Goal: Task Accomplishment & Management: Manage account settings

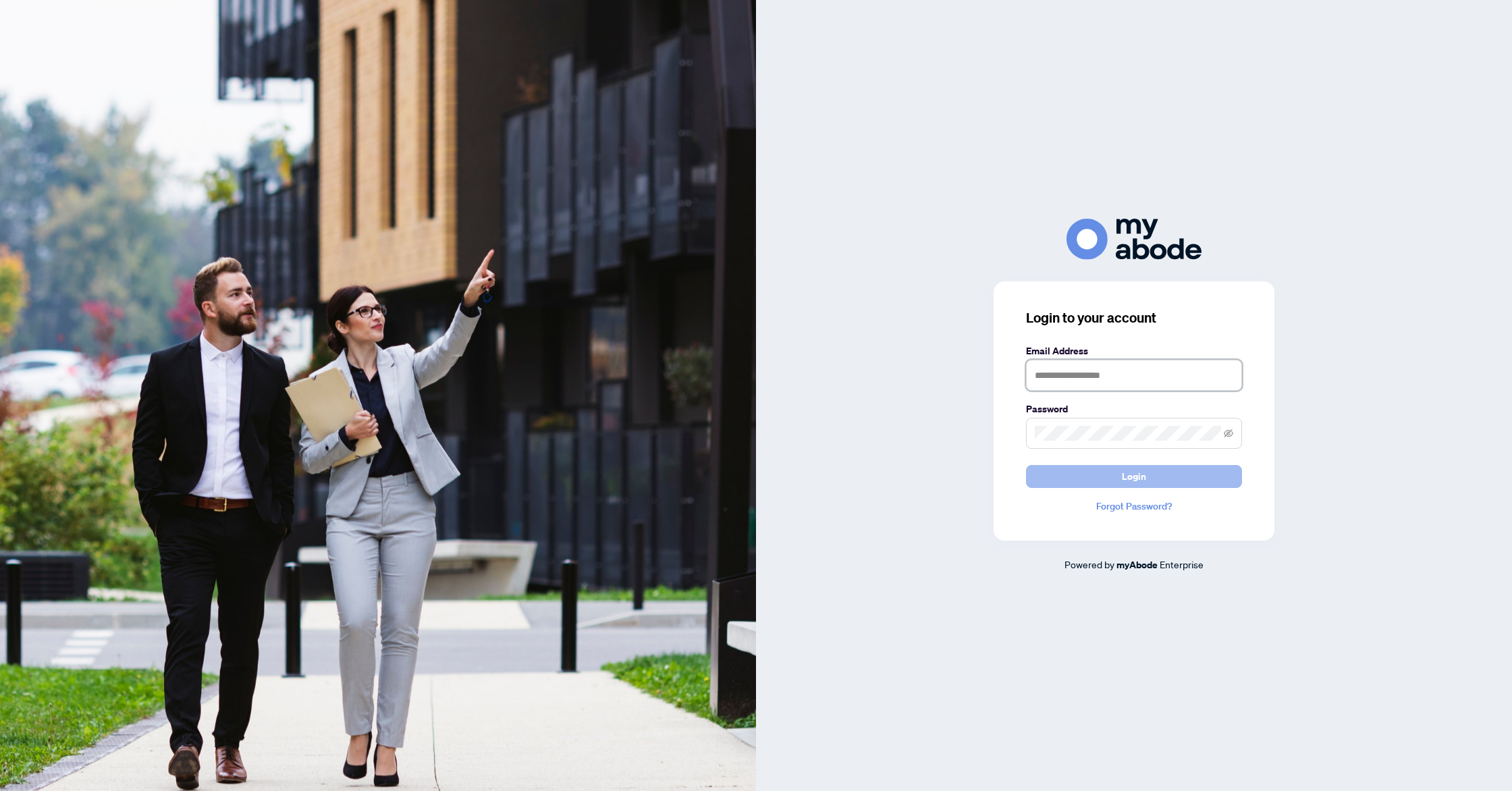
type input "**********"
click at [1090, 485] on button "Login" at bounding box center [1134, 476] width 216 height 23
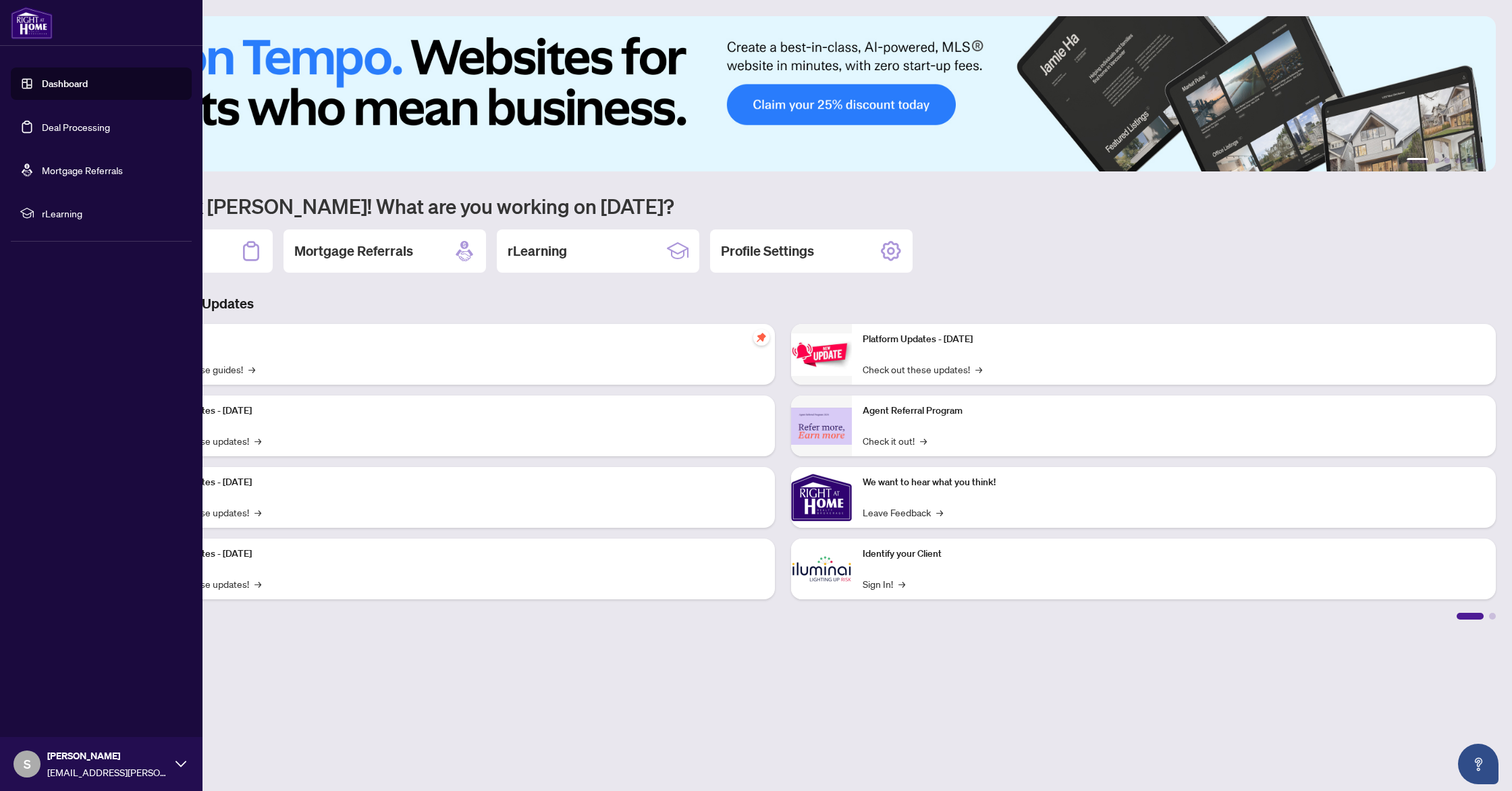
click at [42, 85] on link "Dashboard" at bounding box center [65, 83] width 46 height 12
click at [59, 123] on link "Deal Processing" at bounding box center [76, 126] width 68 height 12
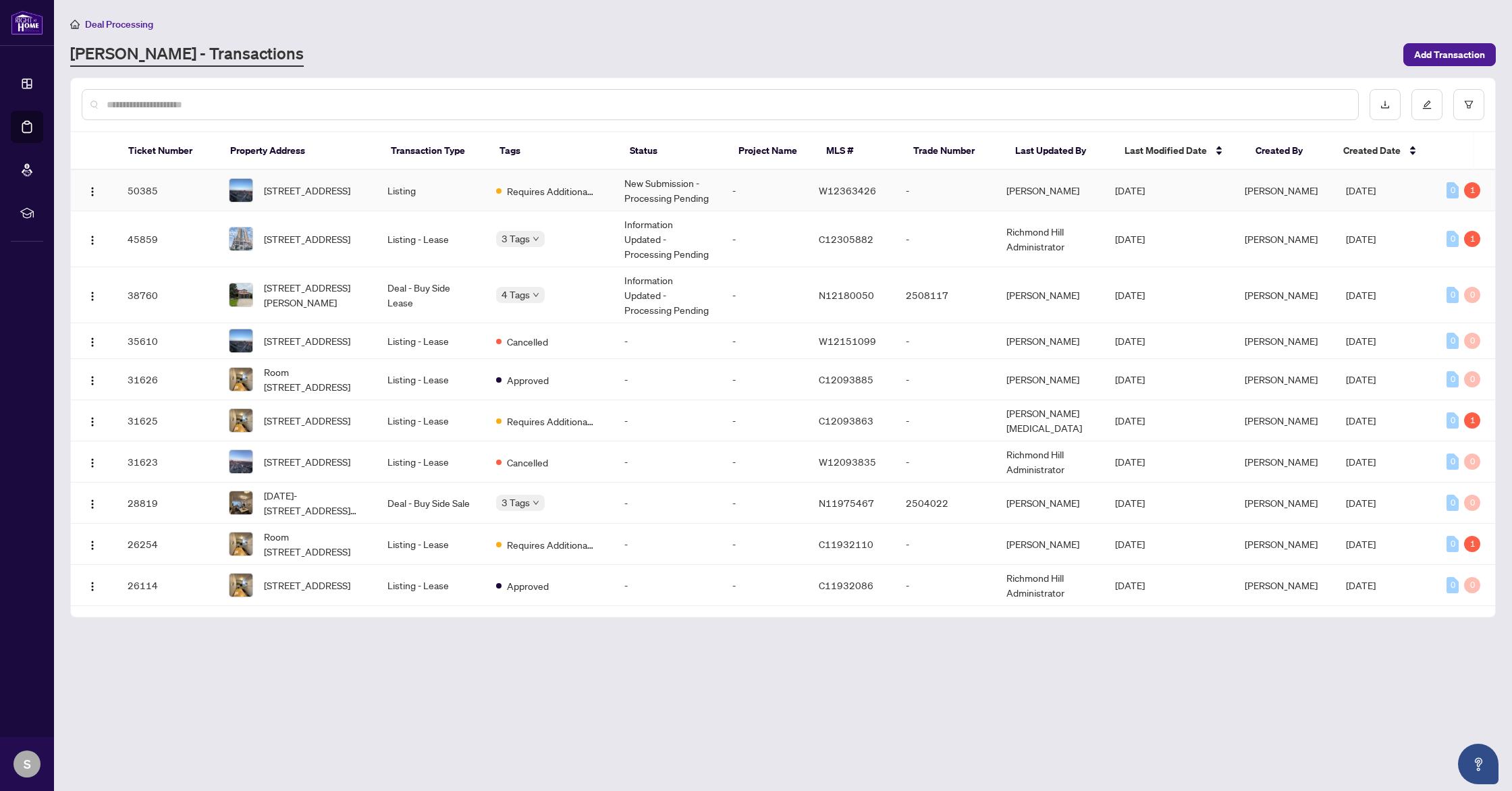
click at [478, 198] on td "Listing" at bounding box center [430, 191] width 108 height 41
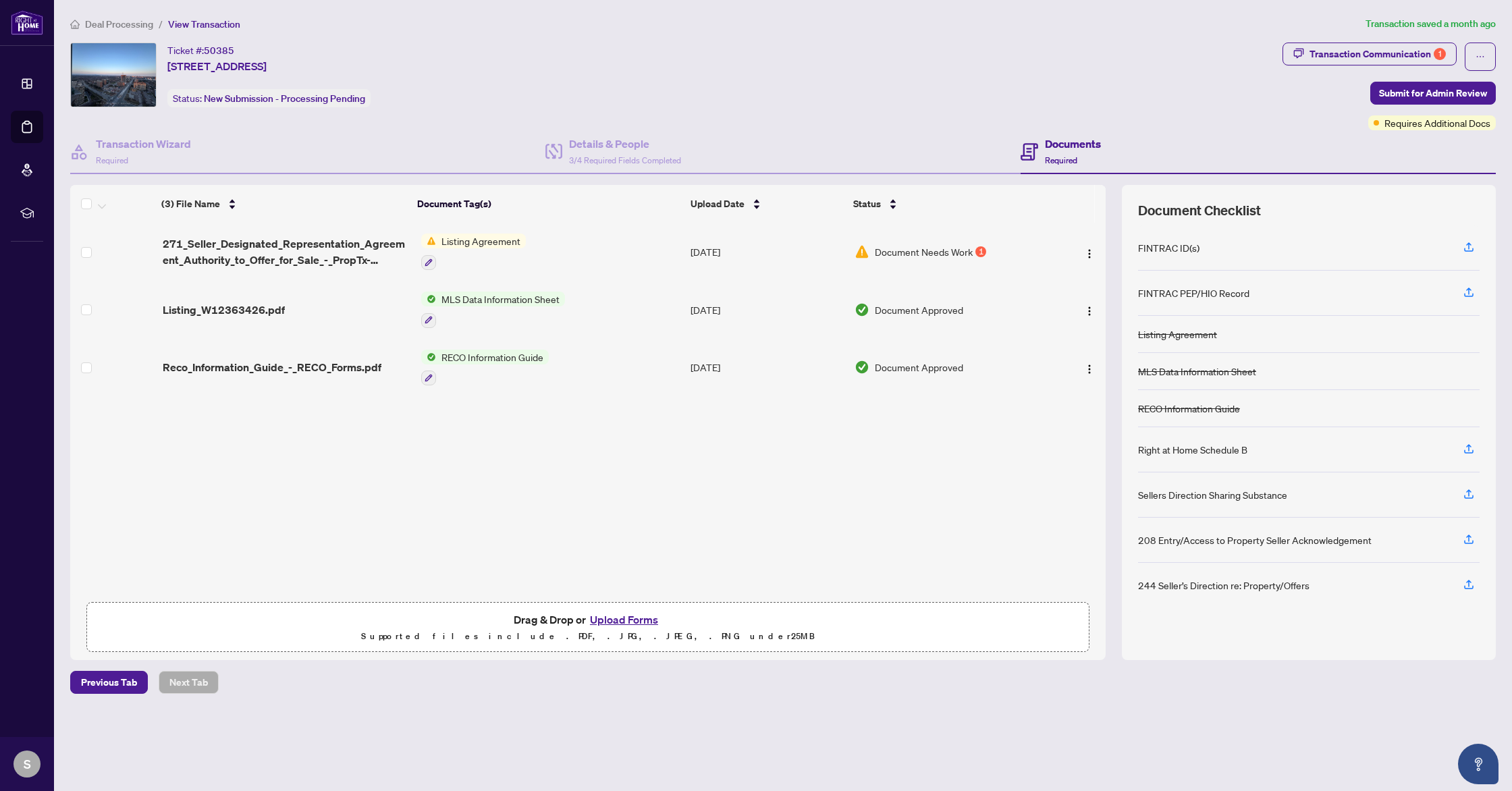
click at [465, 242] on span "Listing Agreement" at bounding box center [481, 241] width 90 height 15
click at [919, 248] on span "Document Needs Work" at bounding box center [923, 252] width 98 height 15
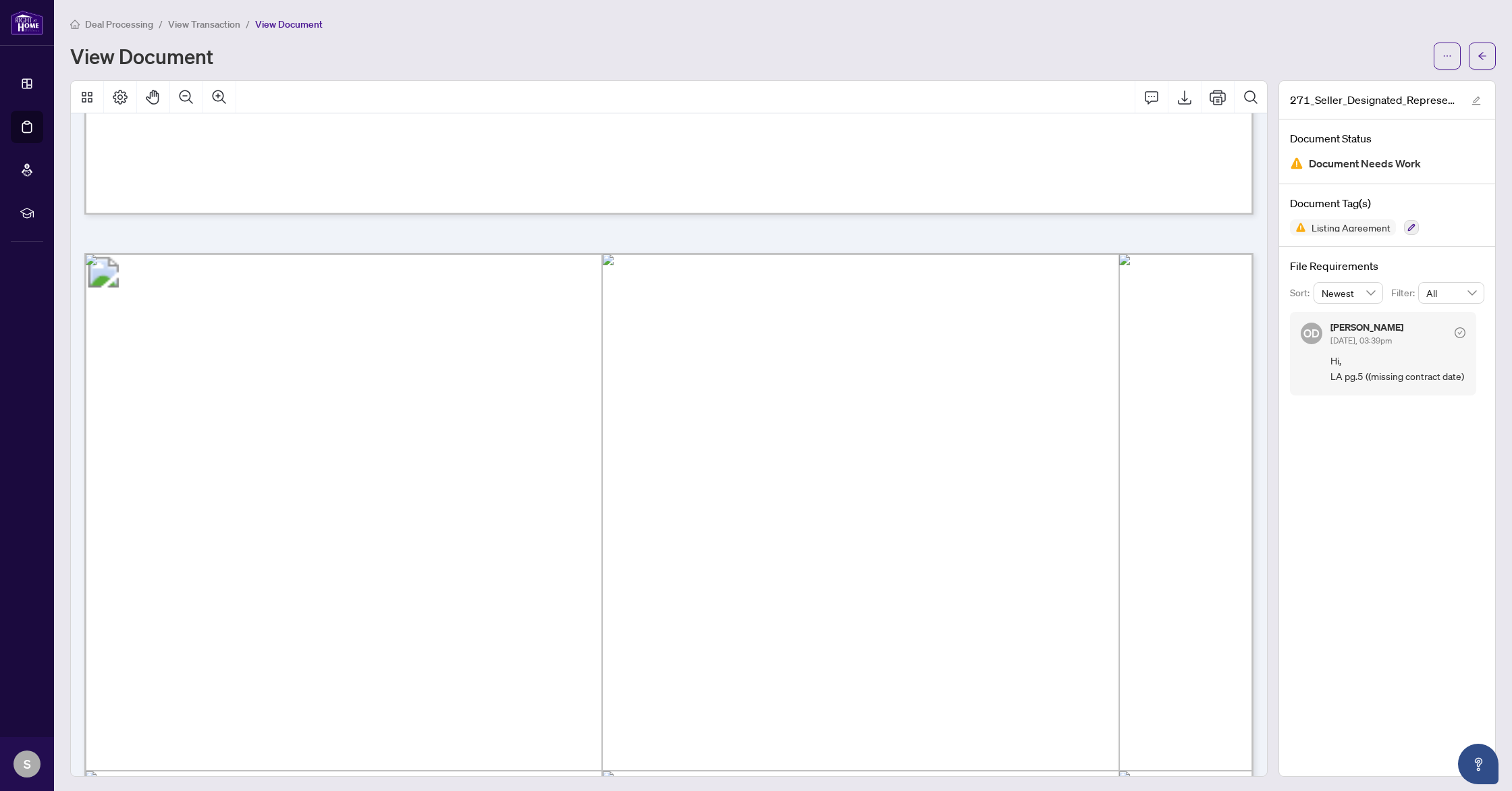
scroll to position [4457, 0]
